Goal: Information Seeking & Learning: Learn about a topic

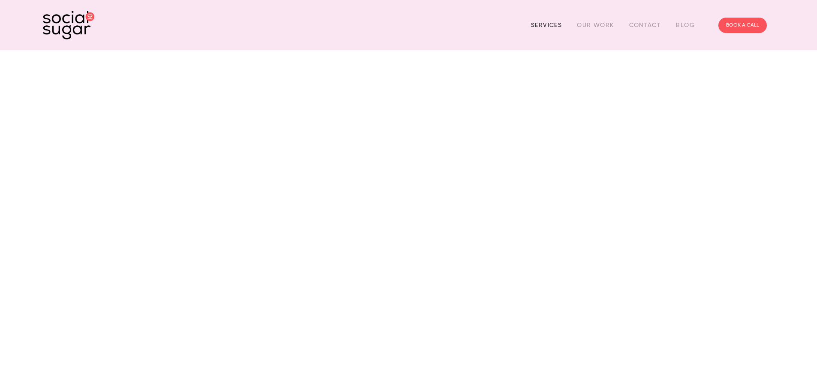
click at [555, 25] on link "Services" at bounding box center [546, 24] width 31 height 13
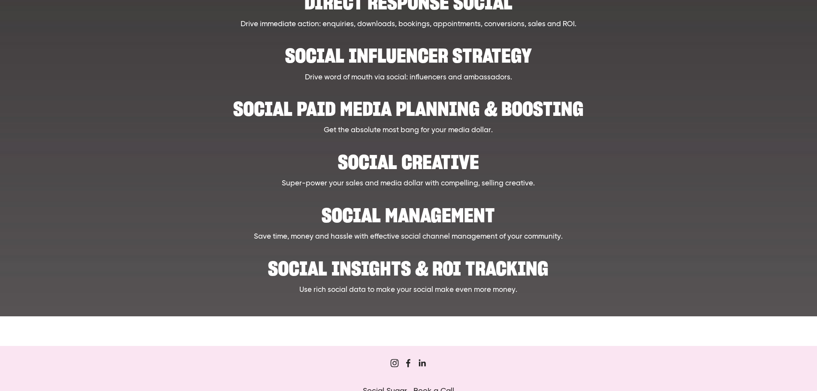
scroll to position [343, 0]
